Goal: Transaction & Acquisition: Purchase product/service

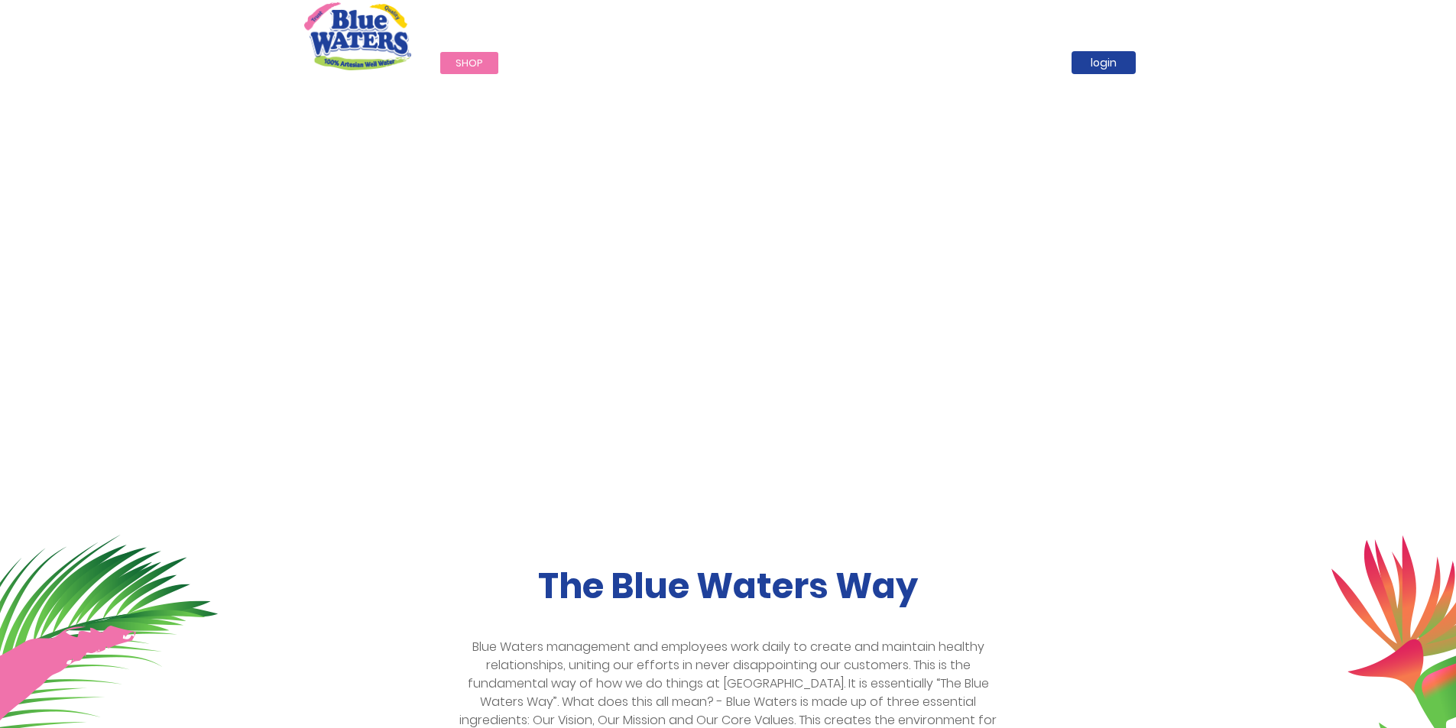
click at [473, 60] on span "Shop" at bounding box center [469, 63] width 28 height 15
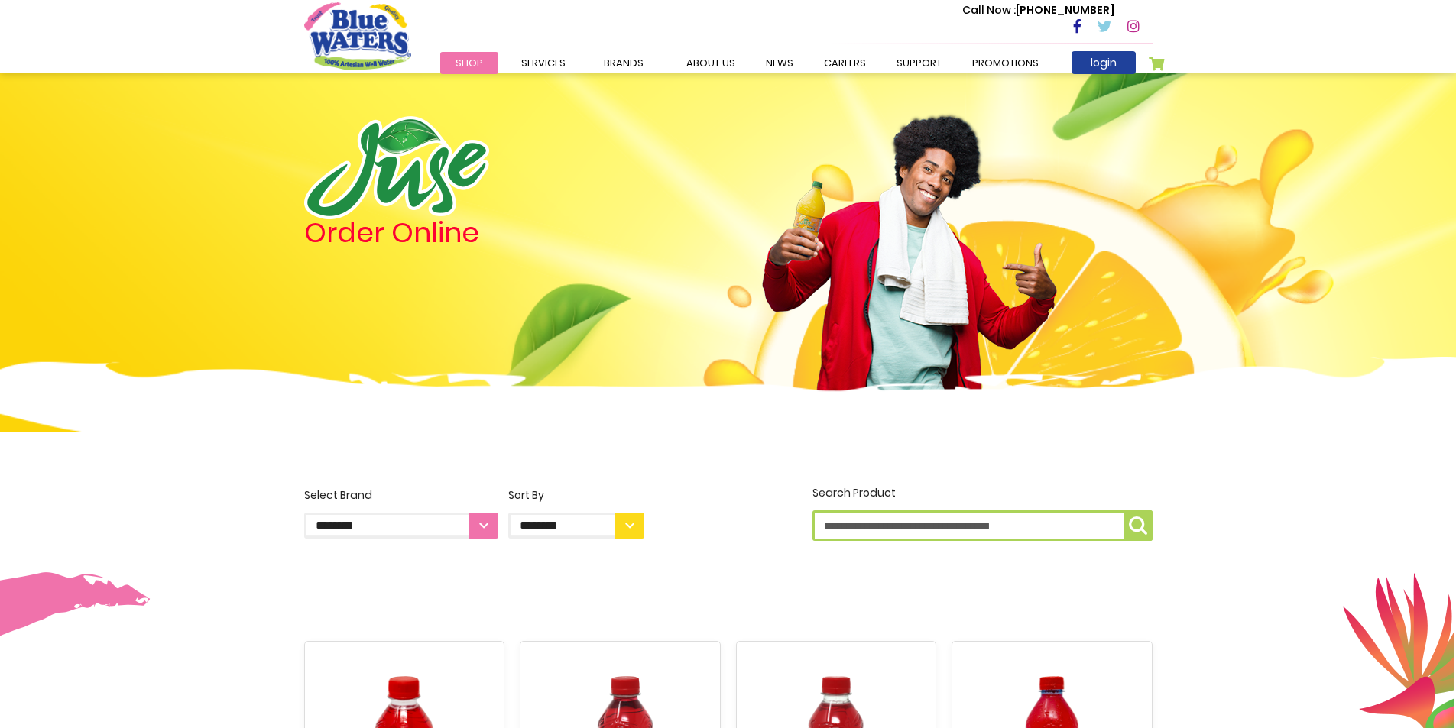
click at [882, 525] on input "Search Product" at bounding box center [982, 525] width 340 height 31
type input "**********"
click at [1123, 510] on button "**********" at bounding box center [1137, 525] width 29 height 31
